Goal: Information Seeking & Learning: Check status

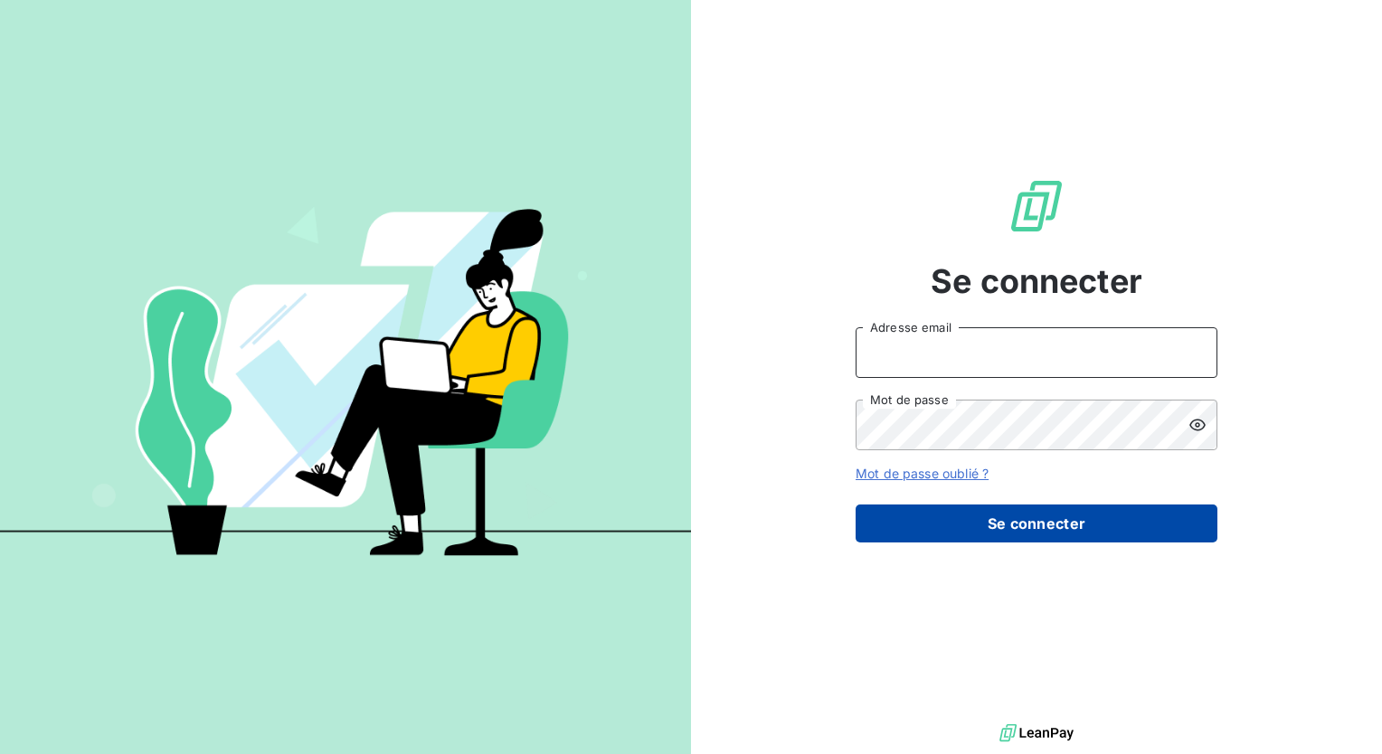
type input "[PERSON_NAME][EMAIL_ADDRESS][DOMAIN_NAME]"
click at [995, 516] on button "Se connecter" at bounding box center [1037, 524] width 362 height 38
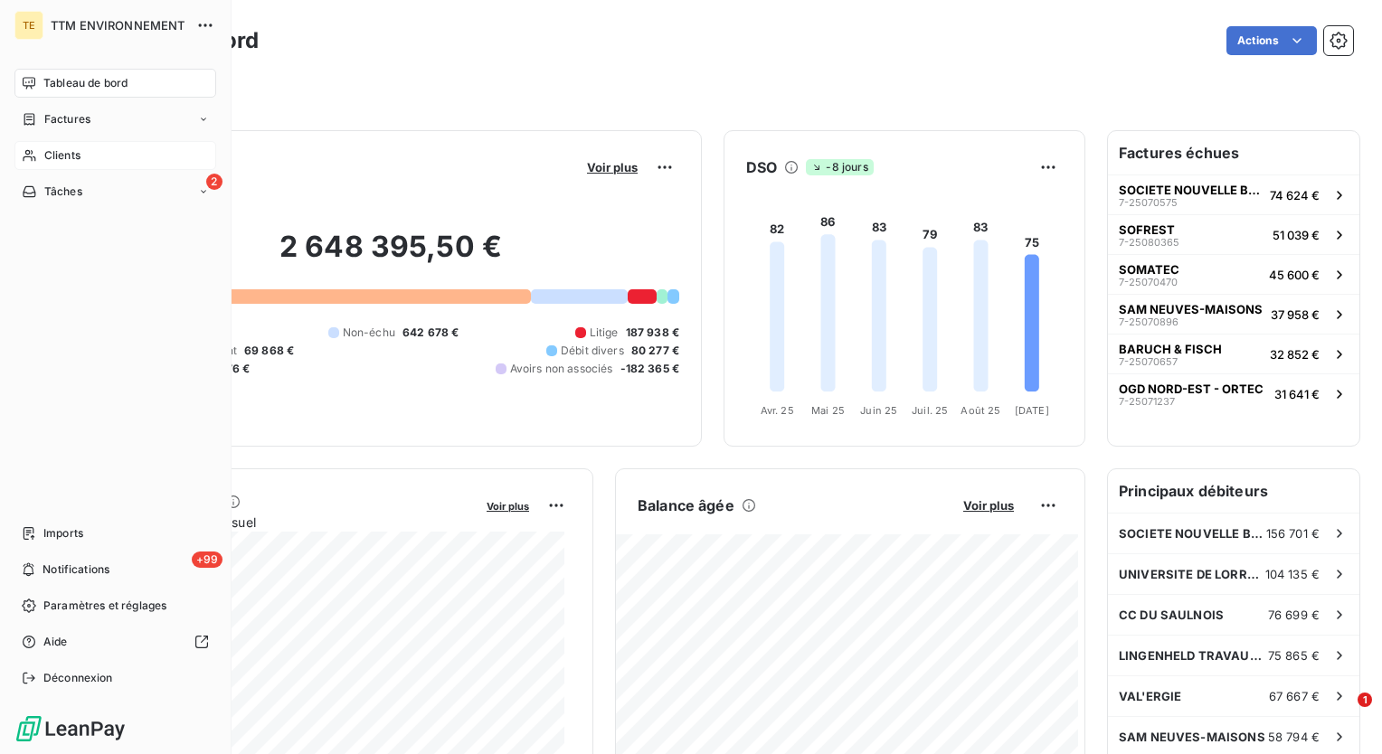
click at [57, 155] on span "Clients" at bounding box center [62, 155] width 36 height 16
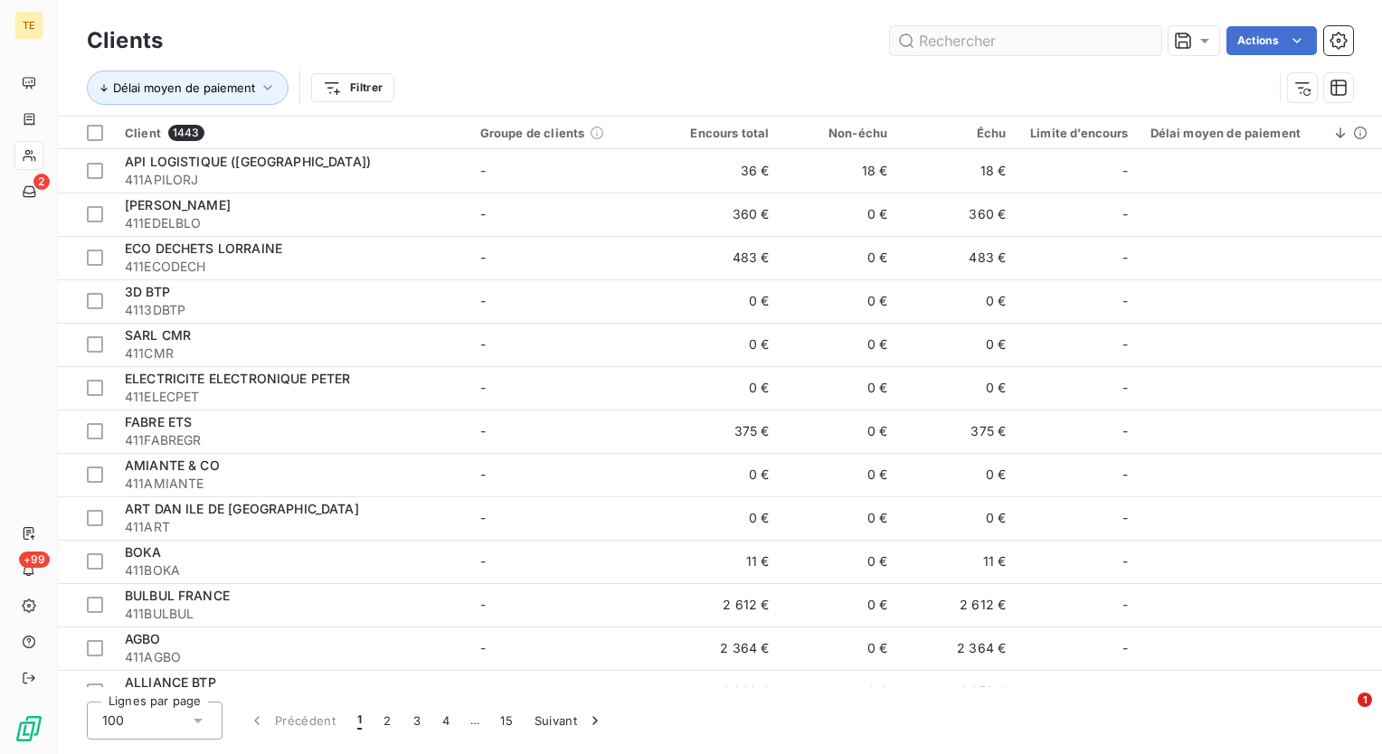
click at [1039, 44] on input "text" at bounding box center [1025, 40] width 271 height 29
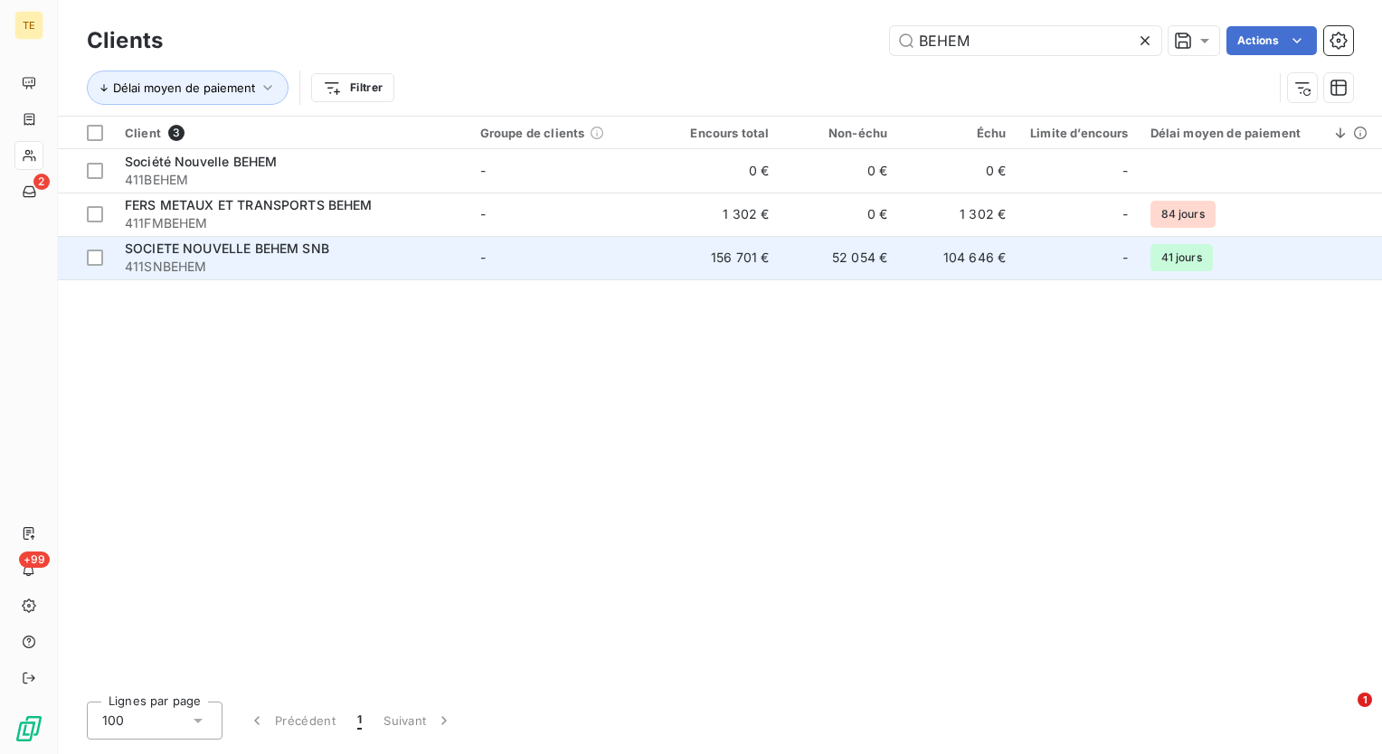
type input "BEHEM"
click at [883, 262] on td "52 054 €" at bounding box center [839, 257] width 118 height 43
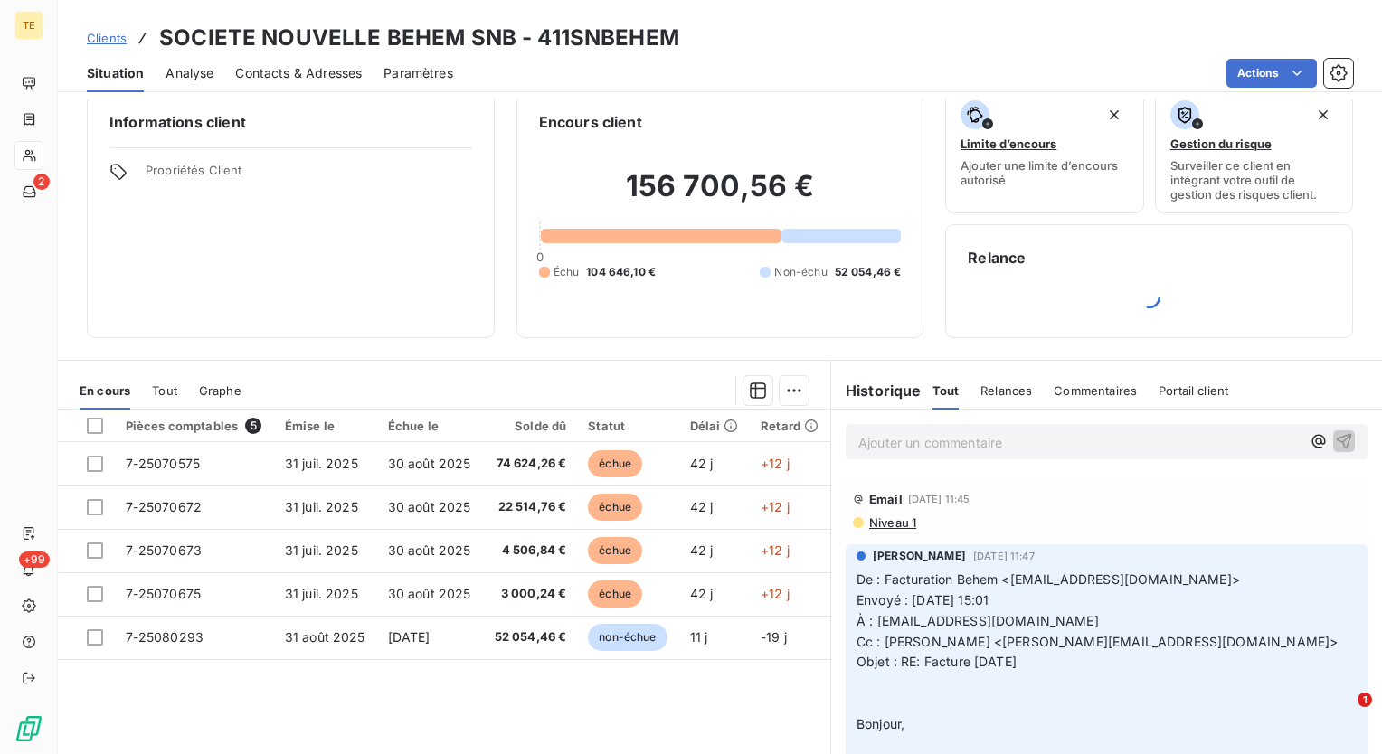
scroll to position [21, 0]
click at [915, 319] on div "Informations client Propriétés Client Encours client 156 700,56 € 0 Échu 104 64…" at bounding box center [720, 215] width 1324 height 250
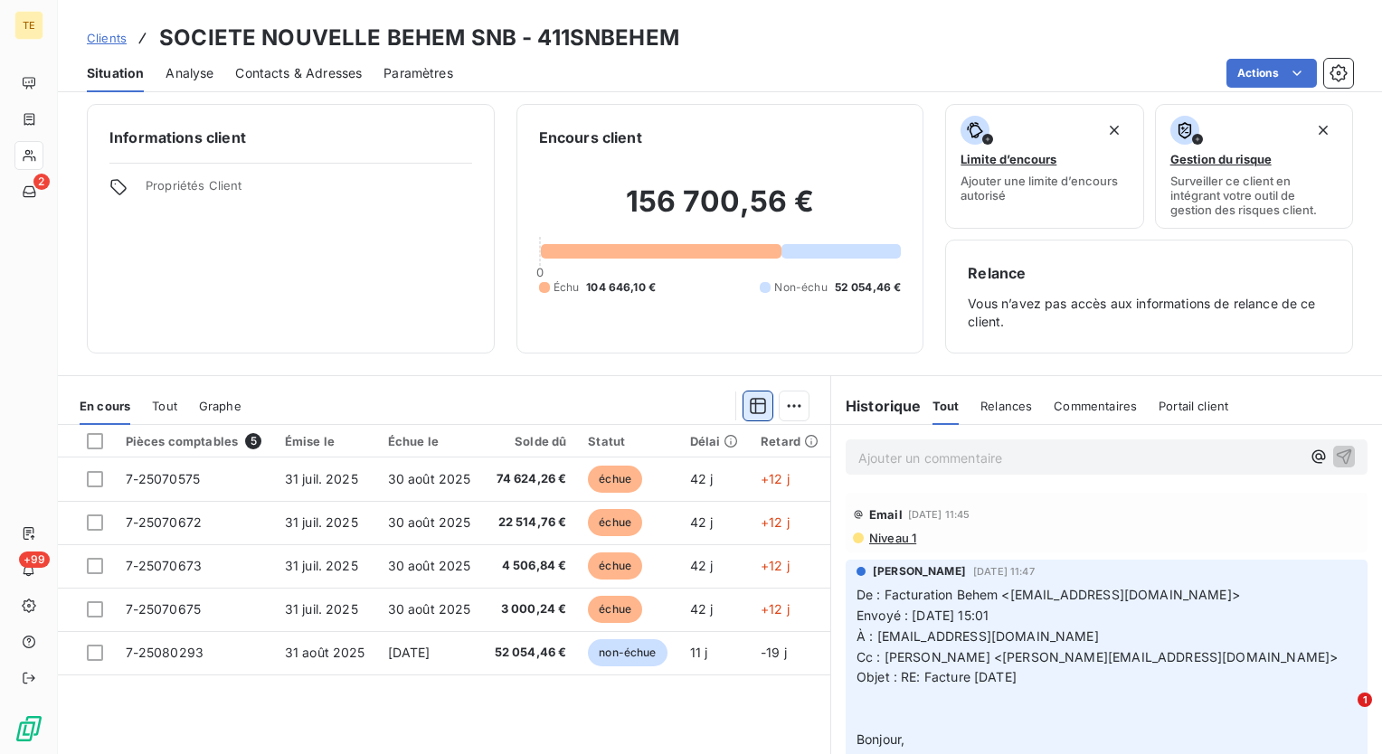
scroll to position [0, 0]
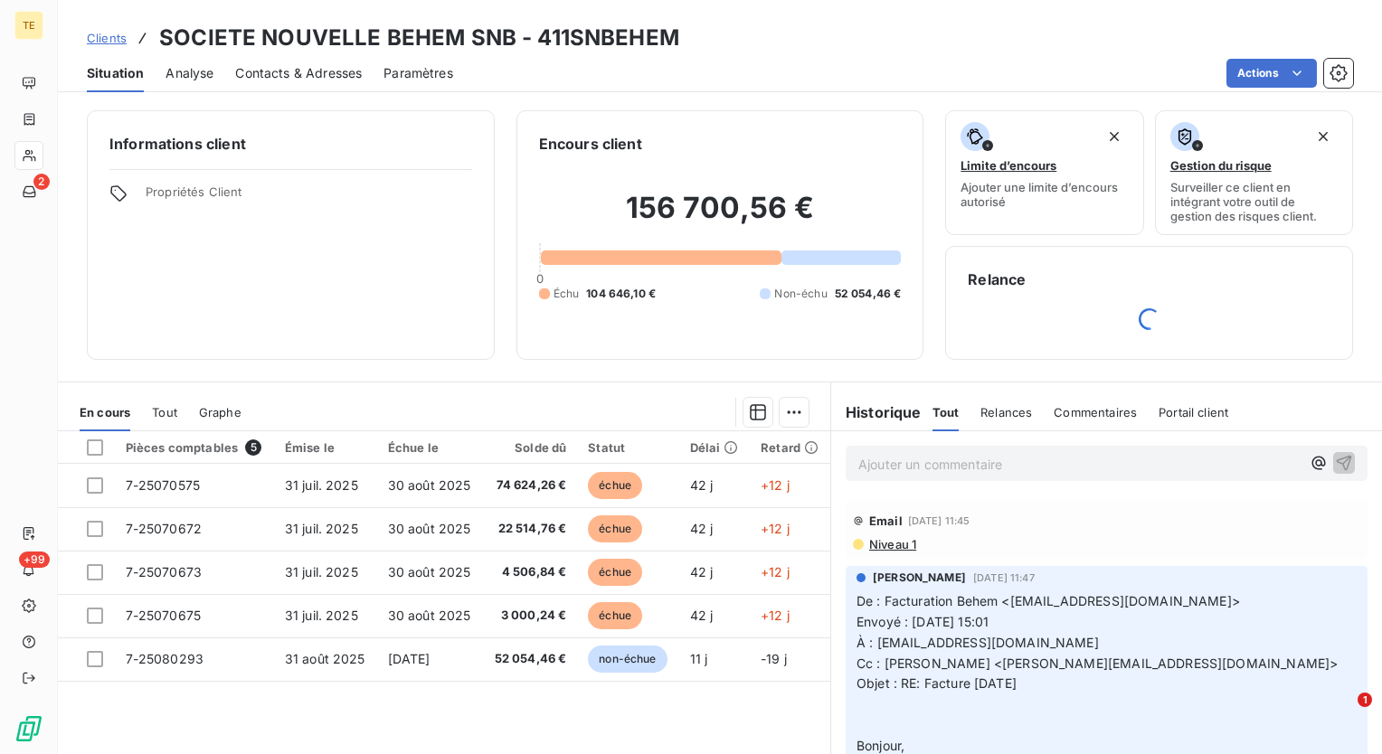
click at [945, 308] on div "Relance" at bounding box center [1149, 303] width 408 height 114
click at [927, 221] on div "Informations client Propriétés Client Encours client 156 700,56 € 0 Échu 104 64…" at bounding box center [720, 235] width 1324 height 250
click at [920, 365] on div "Informations client Propriétés Client Encours client 156 700,56 € 0 Échu 104 64…" at bounding box center [720, 426] width 1324 height 655
click at [926, 353] on div "Informations client Propriétés Client Encours client 156 700,56 € 0 Échu 104 64…" at bounding box center [720, 235] width 1324 height 250
click at [924, 303] on div "Informations client Propriétés Client Encours client 156 700,56 € 0 Échu 104 64…" at bounding box center [720, 235] width 1324 height 250
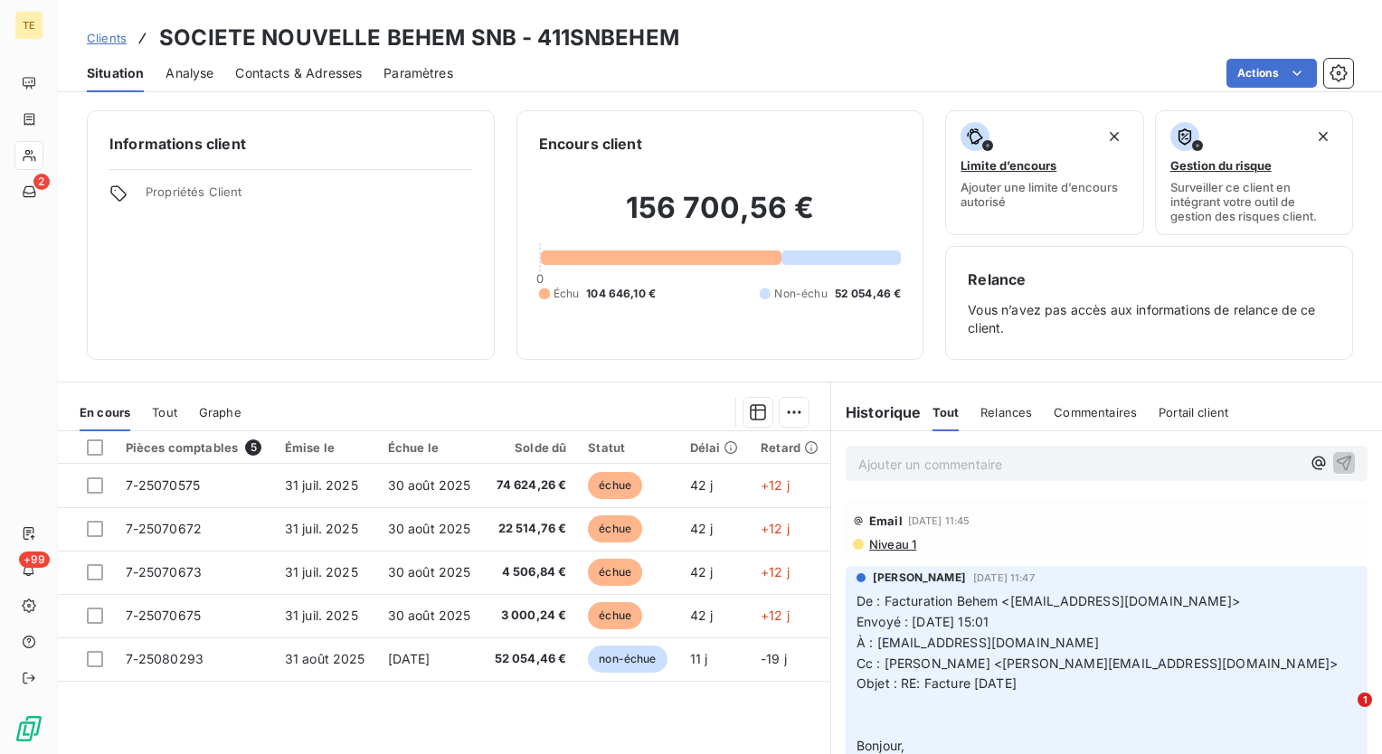
click at [920, 338] on div "Informations client Propriétés Client Encours client 156 700,56 € 0 Échu 104 64…" at bounding box center [720, 235] width 1324 height 250
click at [843, 371] on div "Informations client Propriétés Client Encours client 156 700,56 € 0 Échu 104 64…" at bounding box center [720, 426] width 1324 height 655
click at [763, 363] on div "Informations client Propriétés Client Encours client 156 700,56 € 0 Échu 104 64…" at bounding box center [720, 426] width 1324 height 655
click at [923, 355] on div "Informations client Propriétés Client Encours client 156 700,56 € 0 Échu 104 64…" at bounding box center [720, 235] width 1324 height 250
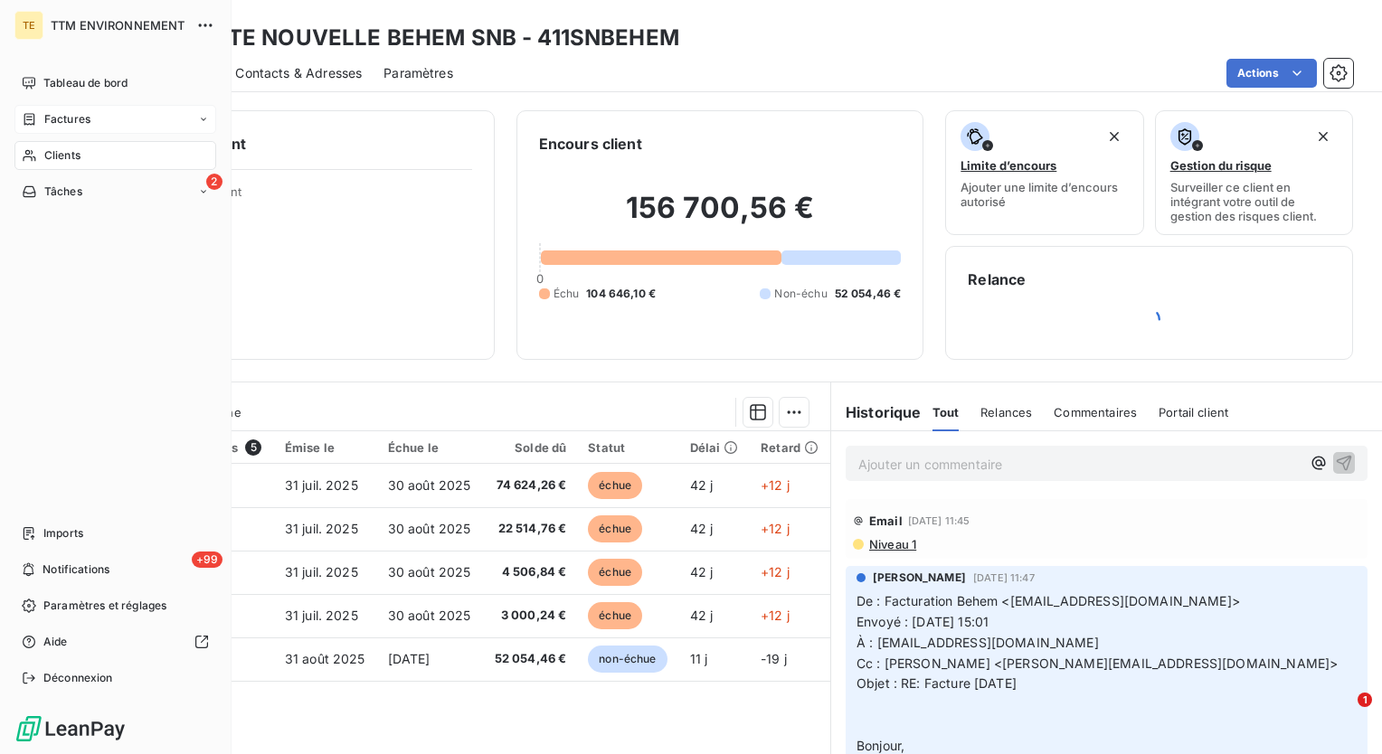
click at [55, 113] on span "Factures" at bounding box center [67, 119] width 46 height 16
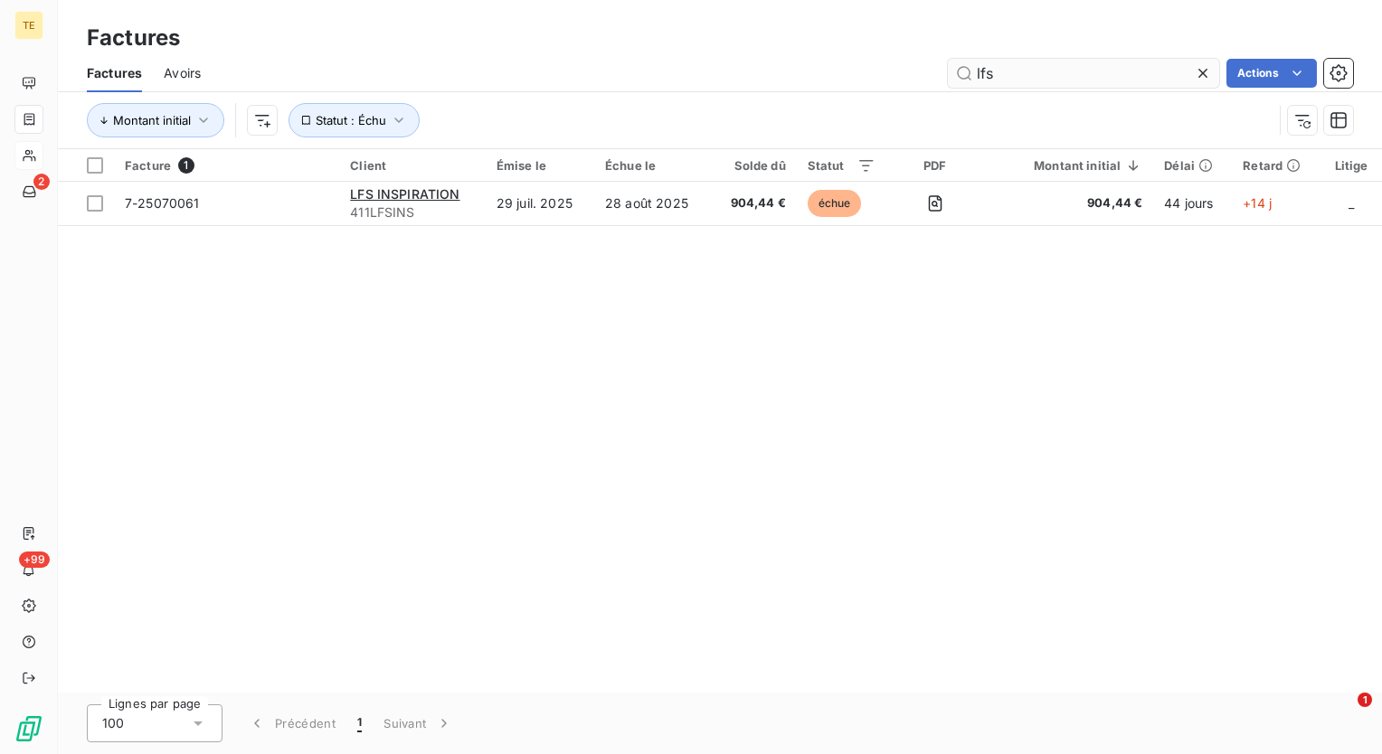
click at [1048, 66] on input "lfs" at bounding box center [1083, 73] width 271 height 29
drag, startPoint x: 1050, startPoint y: 71, endPoint x: 853, endPoint y: 65, distance: 197.3
click at [862, 65] on div "lfs Actions" at bounding box center [788, 73] width 1131 height 29
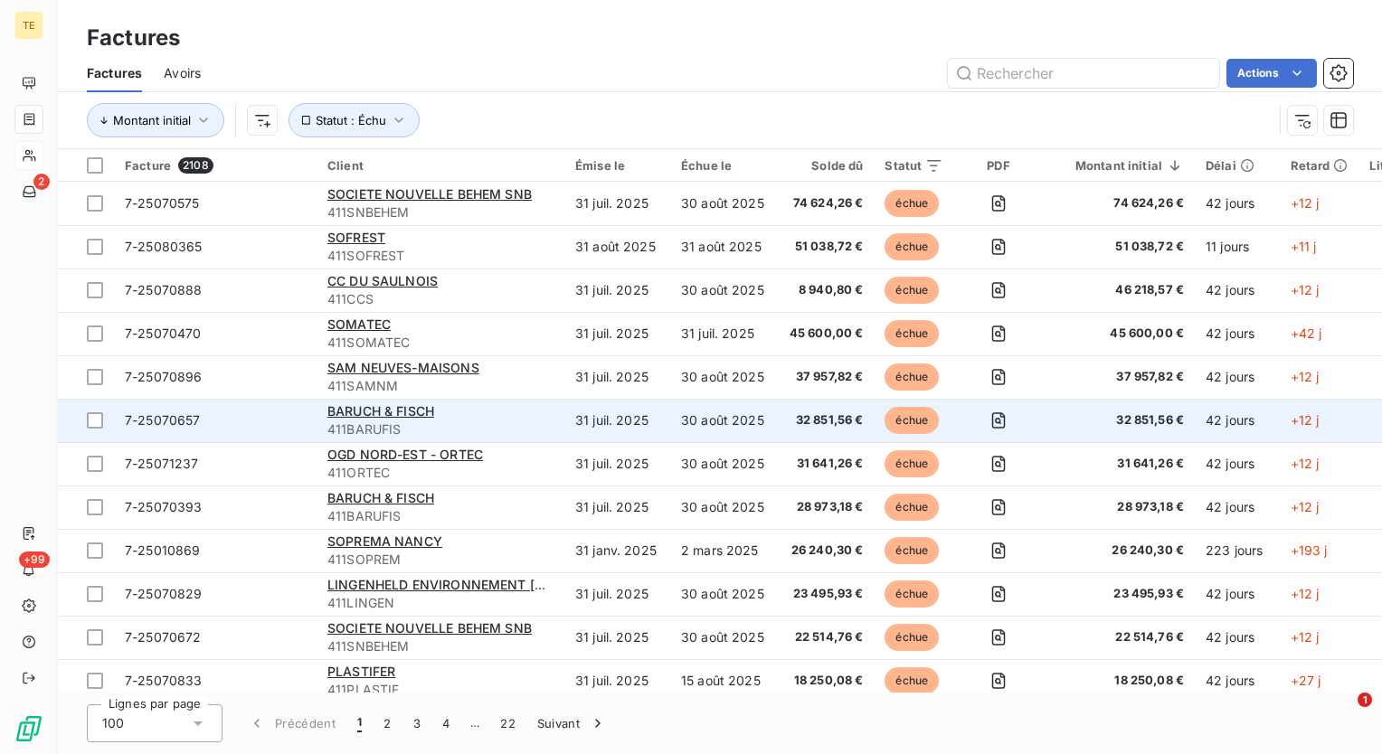
click at [799, 422] on span "32 851,56 €" at bounding box center [827, 421] width 74 height 18
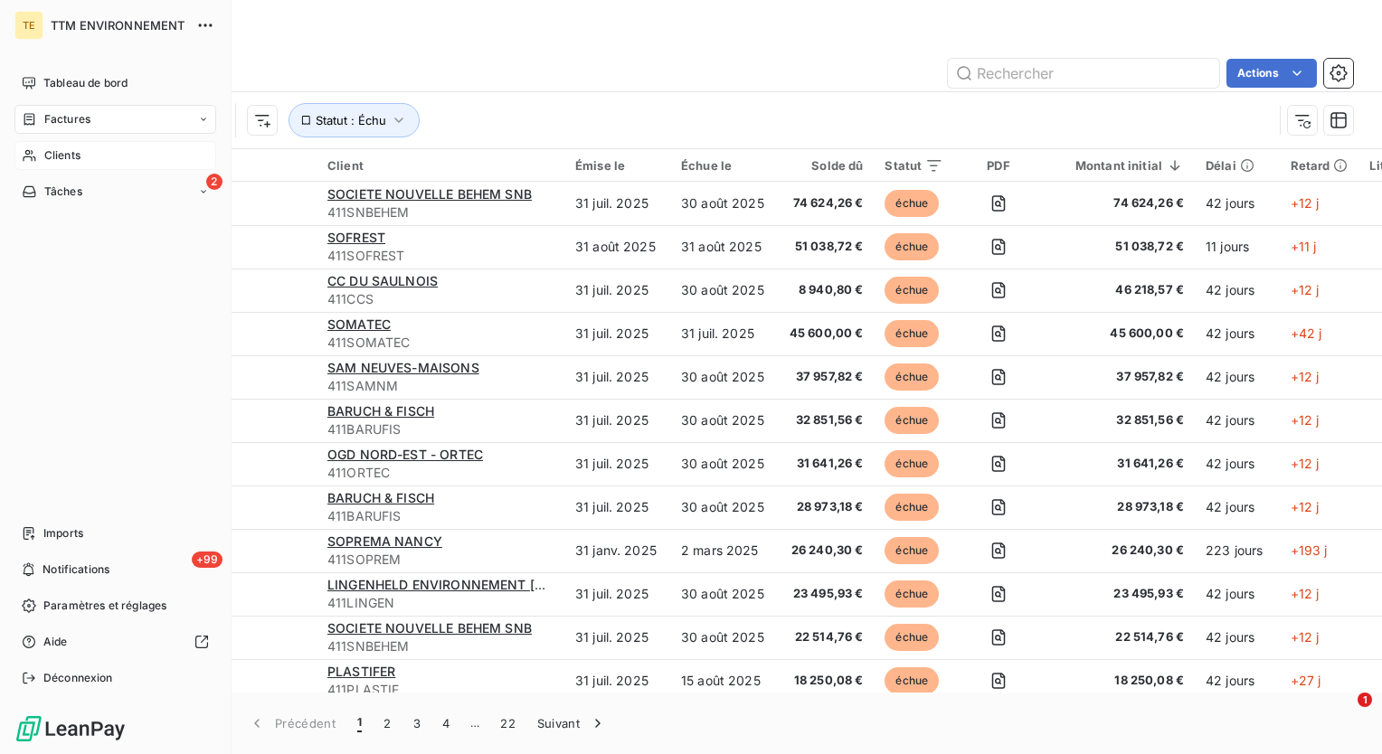
click at [2, 270] on div "TE TTM ENVIRONNEMENT Tableau de bord Factures Clients 2 Tâches Imports +99 Noti…" at bounding box center [116, 377] width 232 height 754
